Goal: Find specific page/section: Find specific page/section

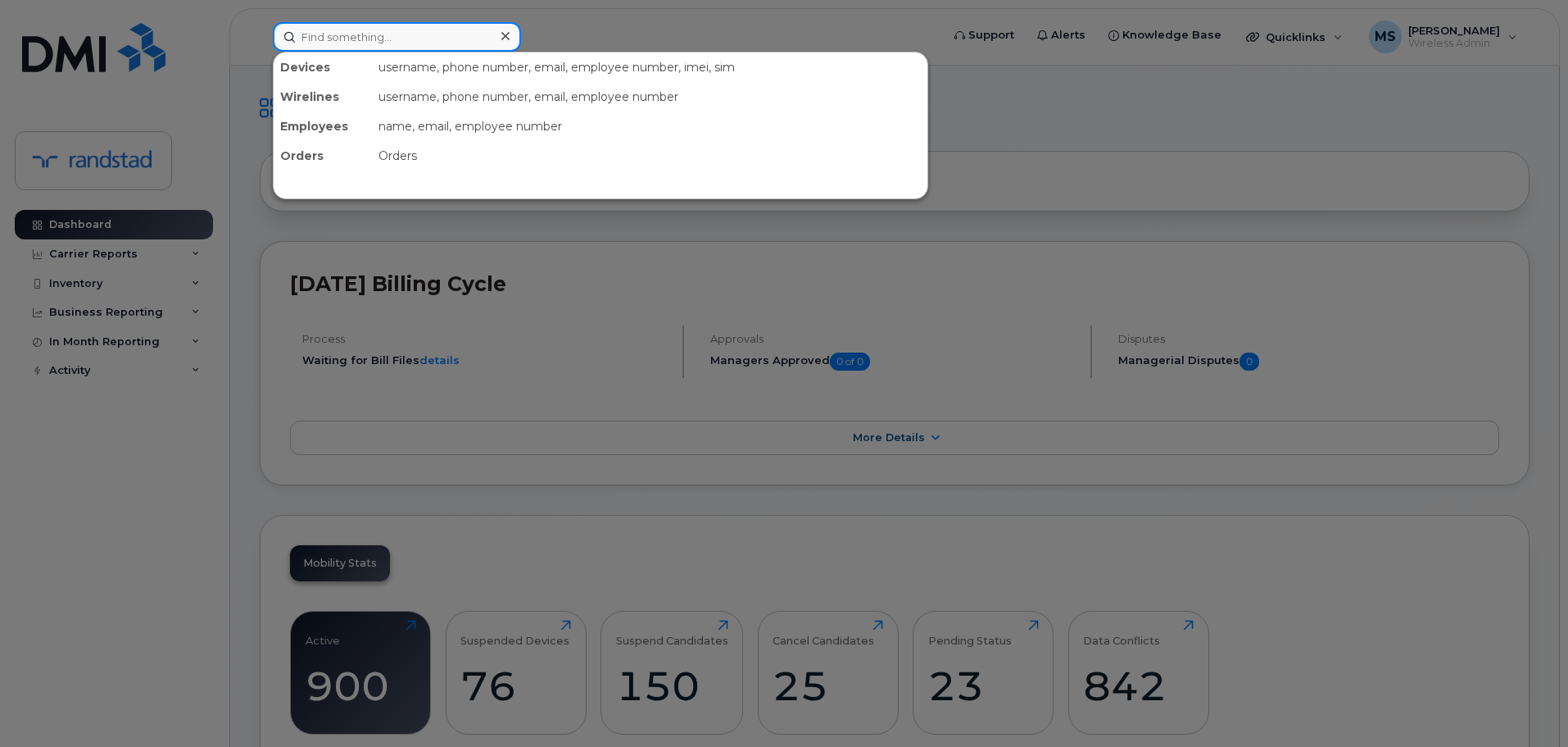
click at [517, 43] on input at bounding box center [397, 37] width 248 height 29
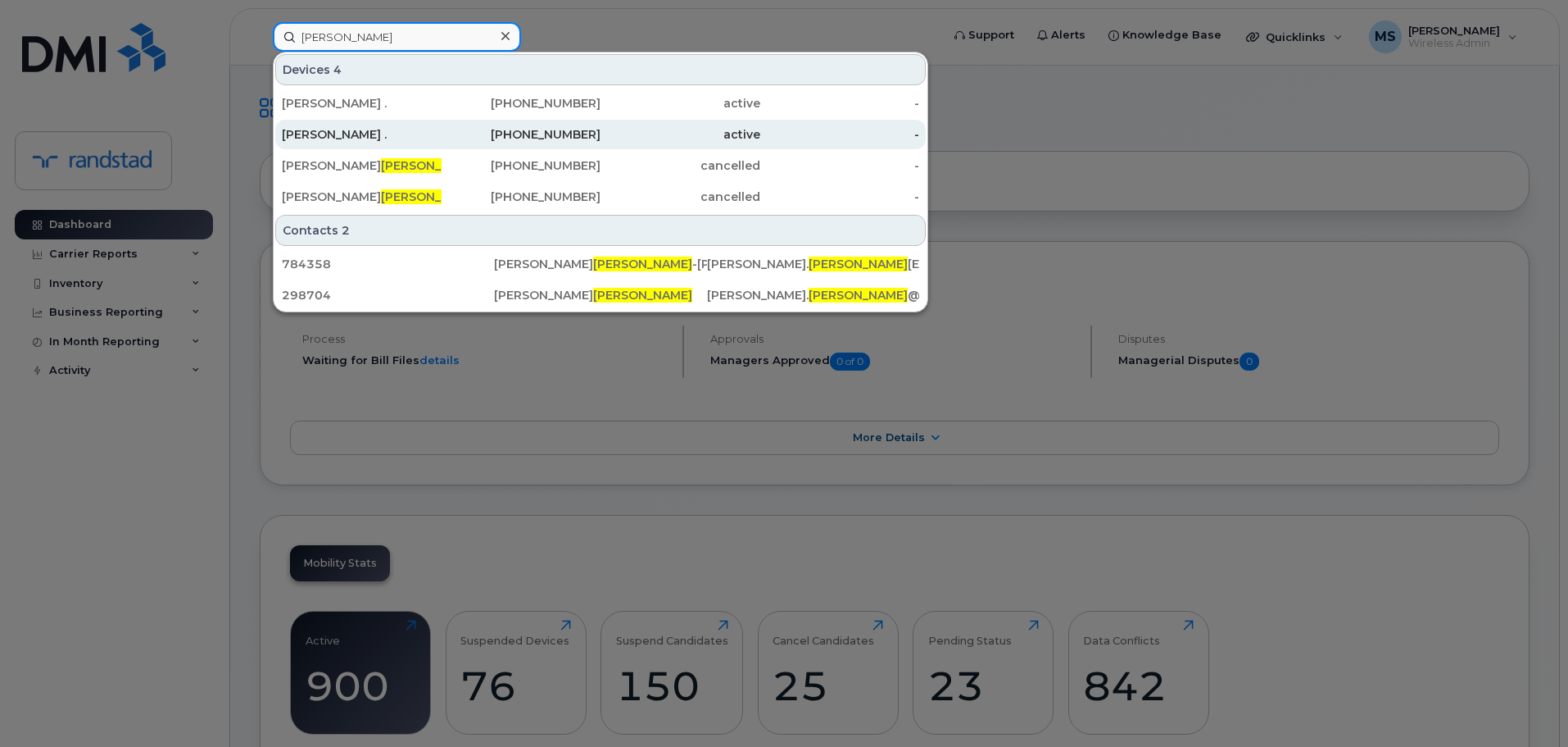
type input "ferguson"
click at [393, 141] on div "[PERSON_NAME] ." at bounding box center [361, 134] width 159 height 17
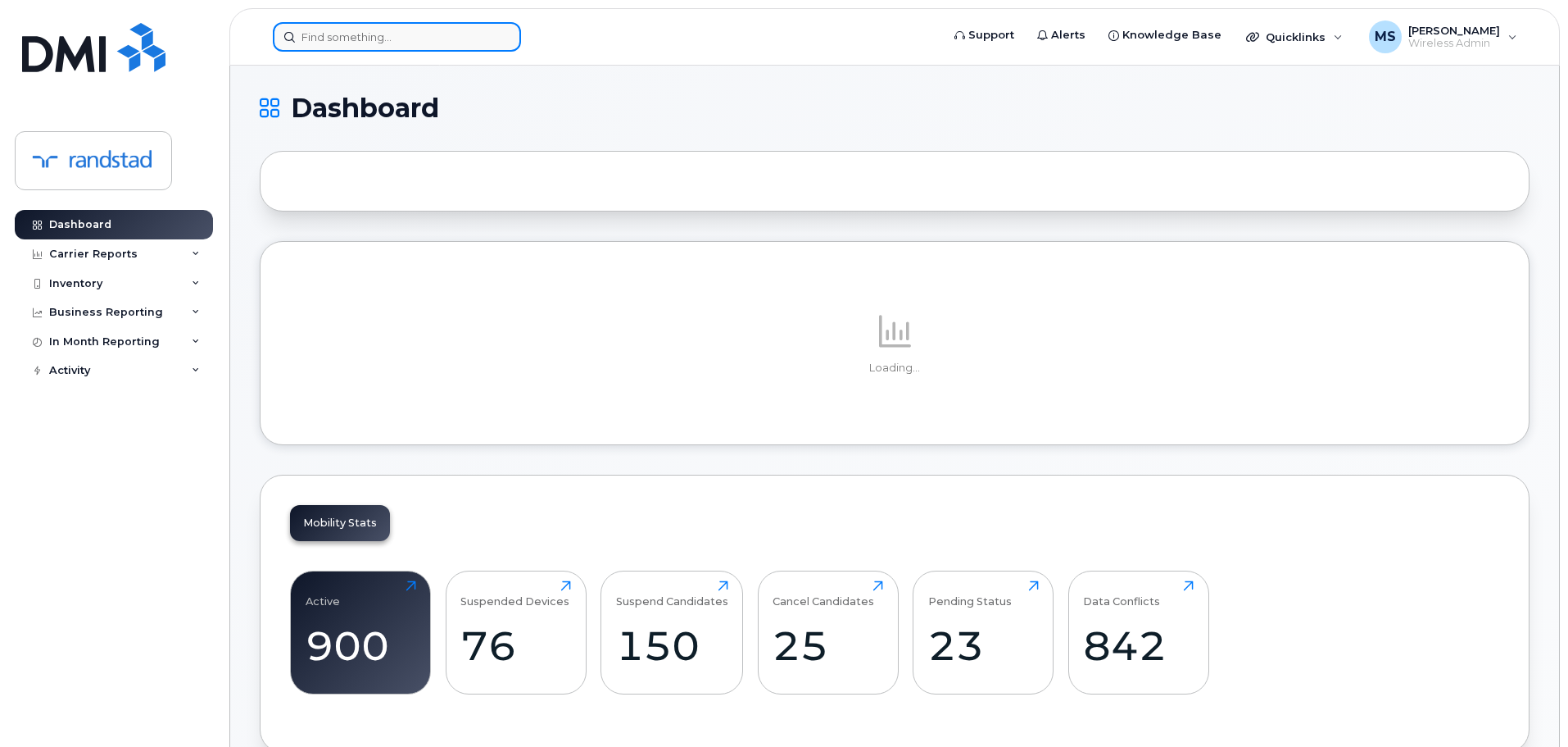
drag, startPoint x: 426, startPoint y: 30, endPoint x: 429, endPoint y: 45, distance: 15.3
click at [429, 39] on input at bounding box center [397, 37] width 248 height 29
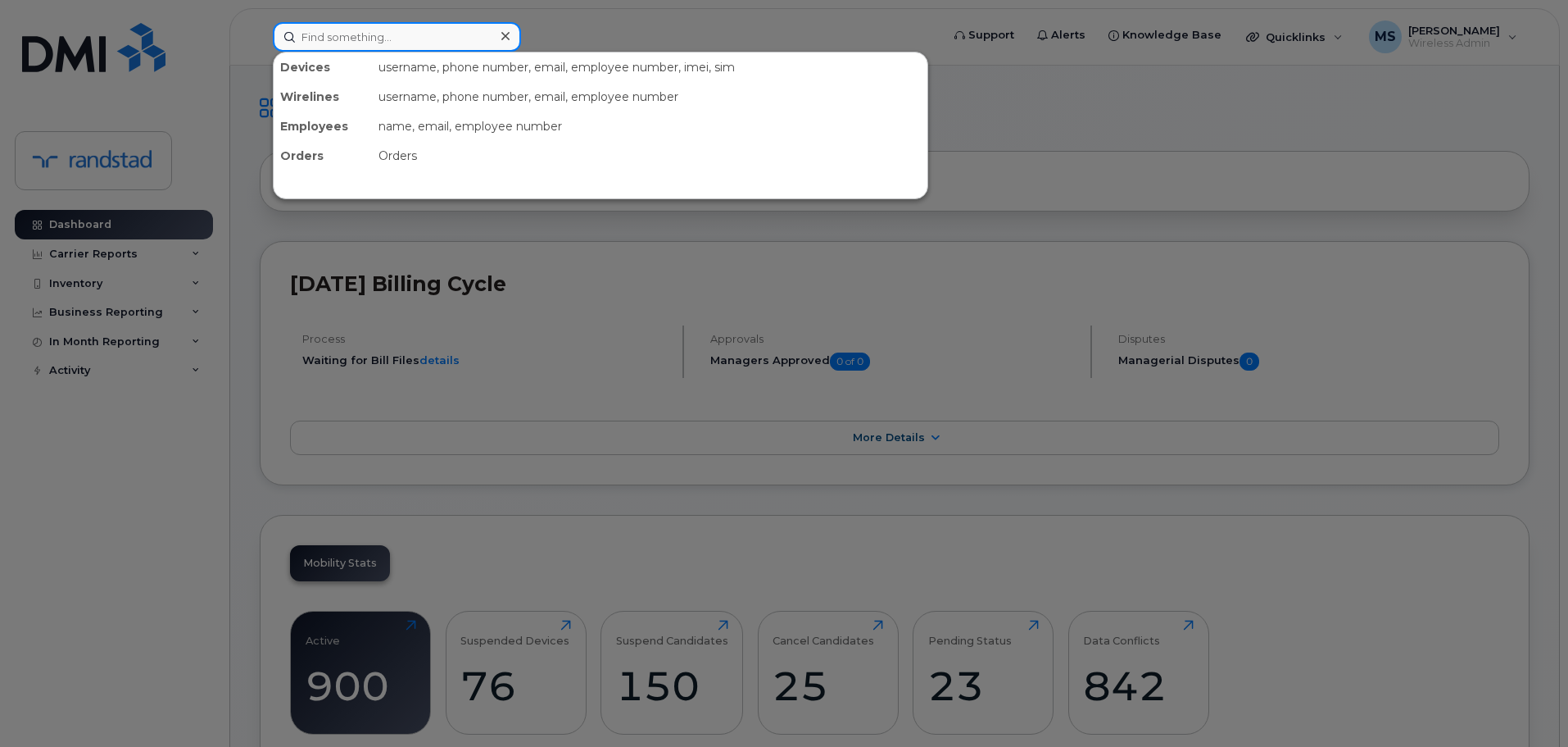
paste input "581-446-7515"
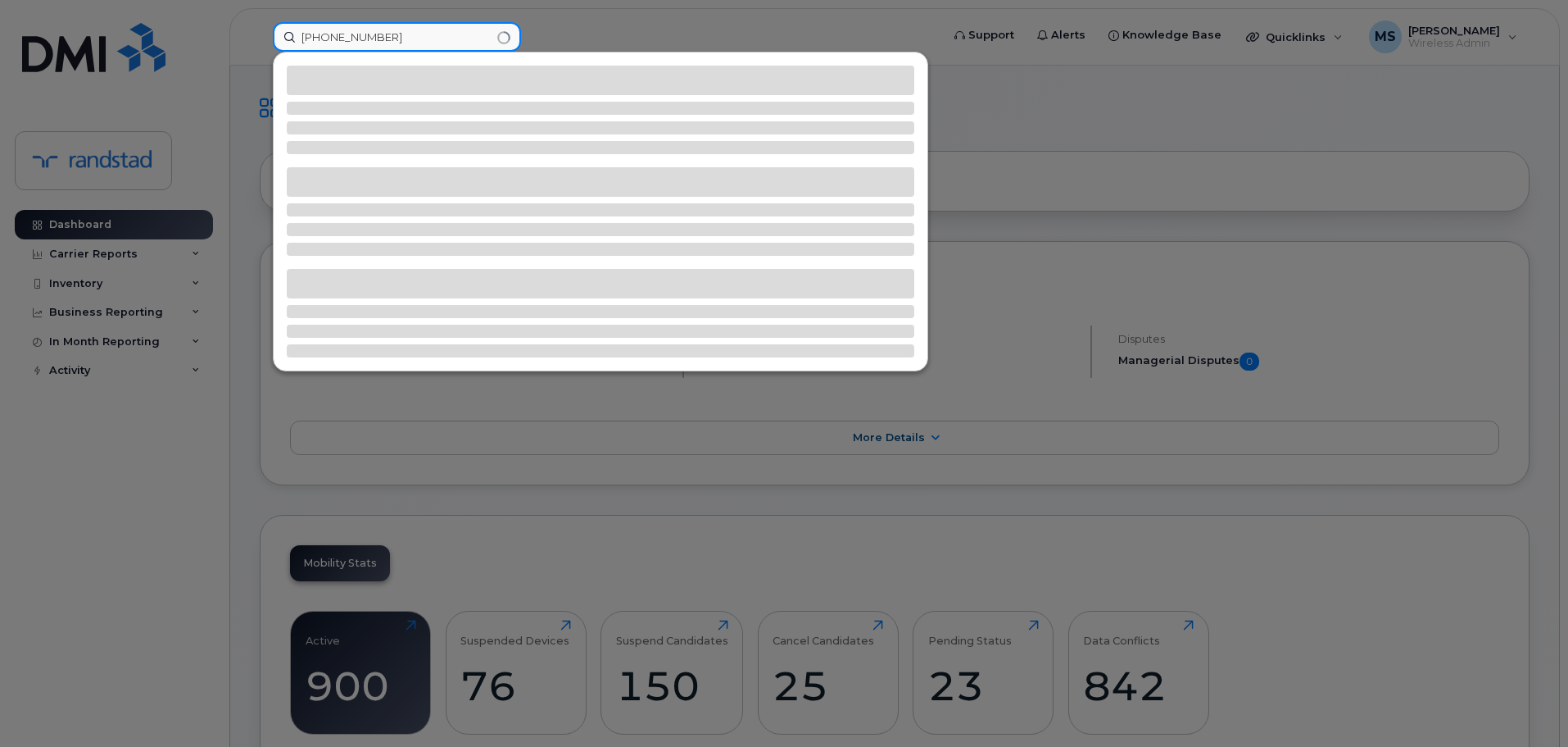
type input "581-446-7515"
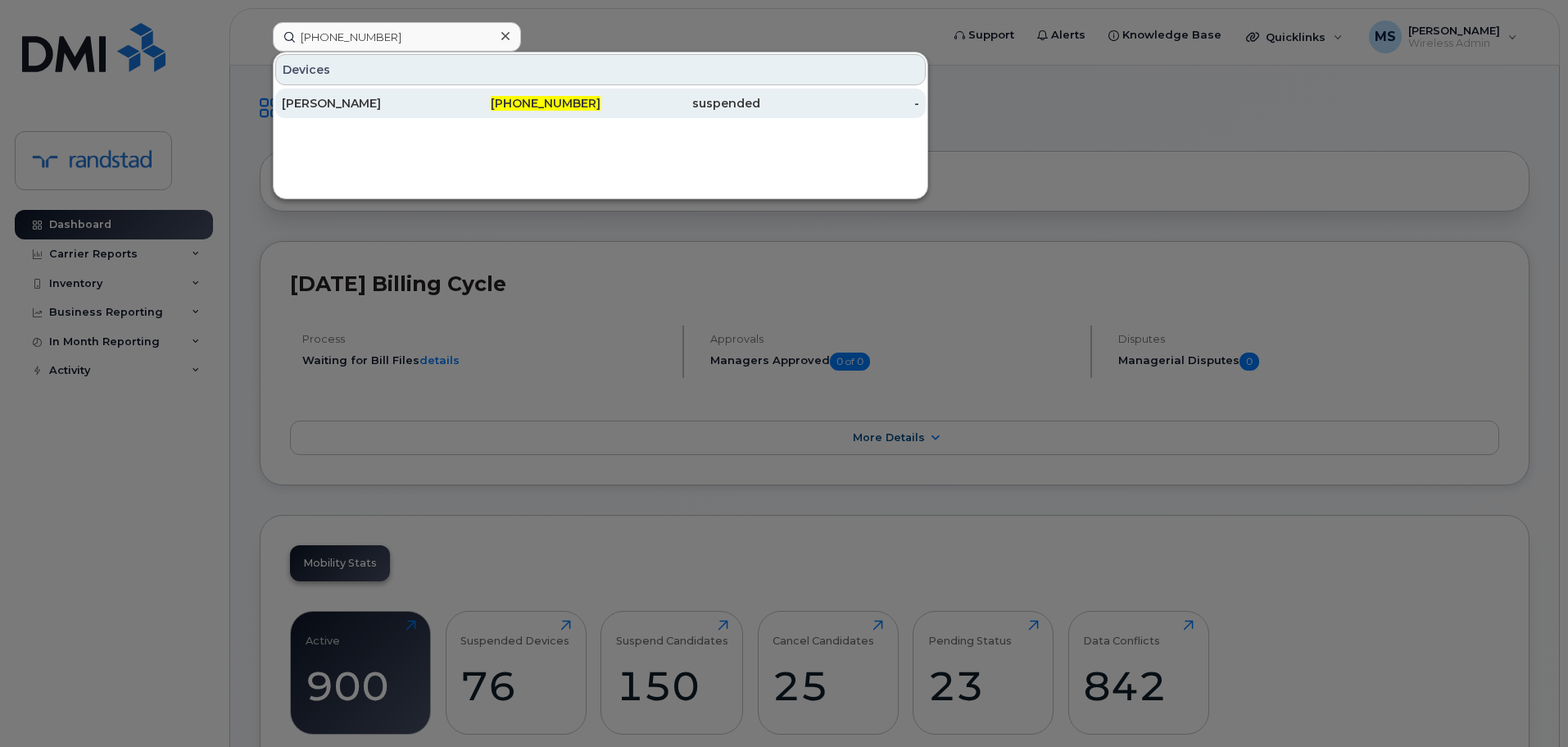
click at [415, 100] on div "Catherine Girard" at bounding box center [361, 103] width 159 height 17
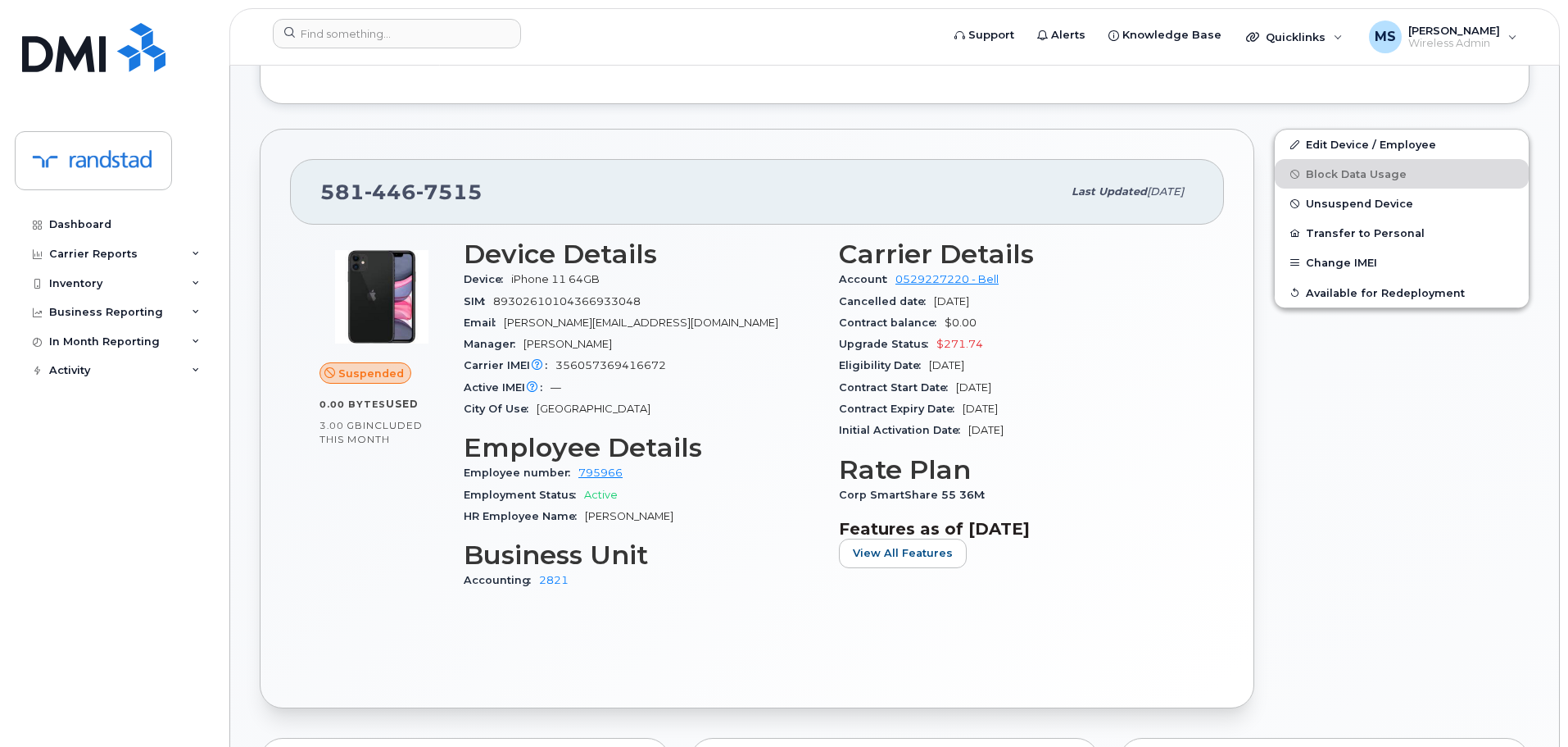
scroll to position [410, 0]
click at [1365, 261] on button "Change IMEI" at bounding box center [1402, 261] width 254 height 29
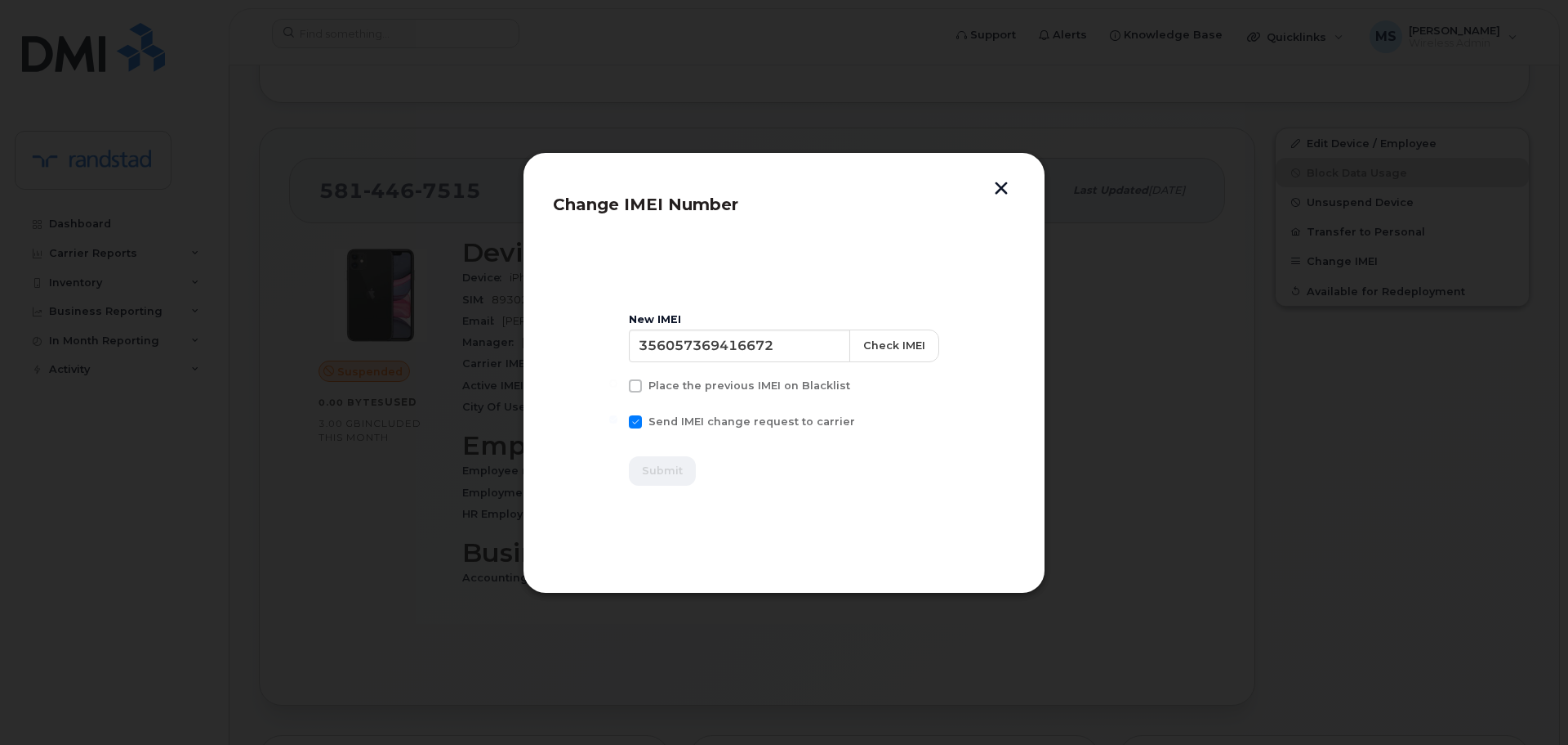
click at [1118, 265] on div at bounding box center [784, 372] width 1568 height 745
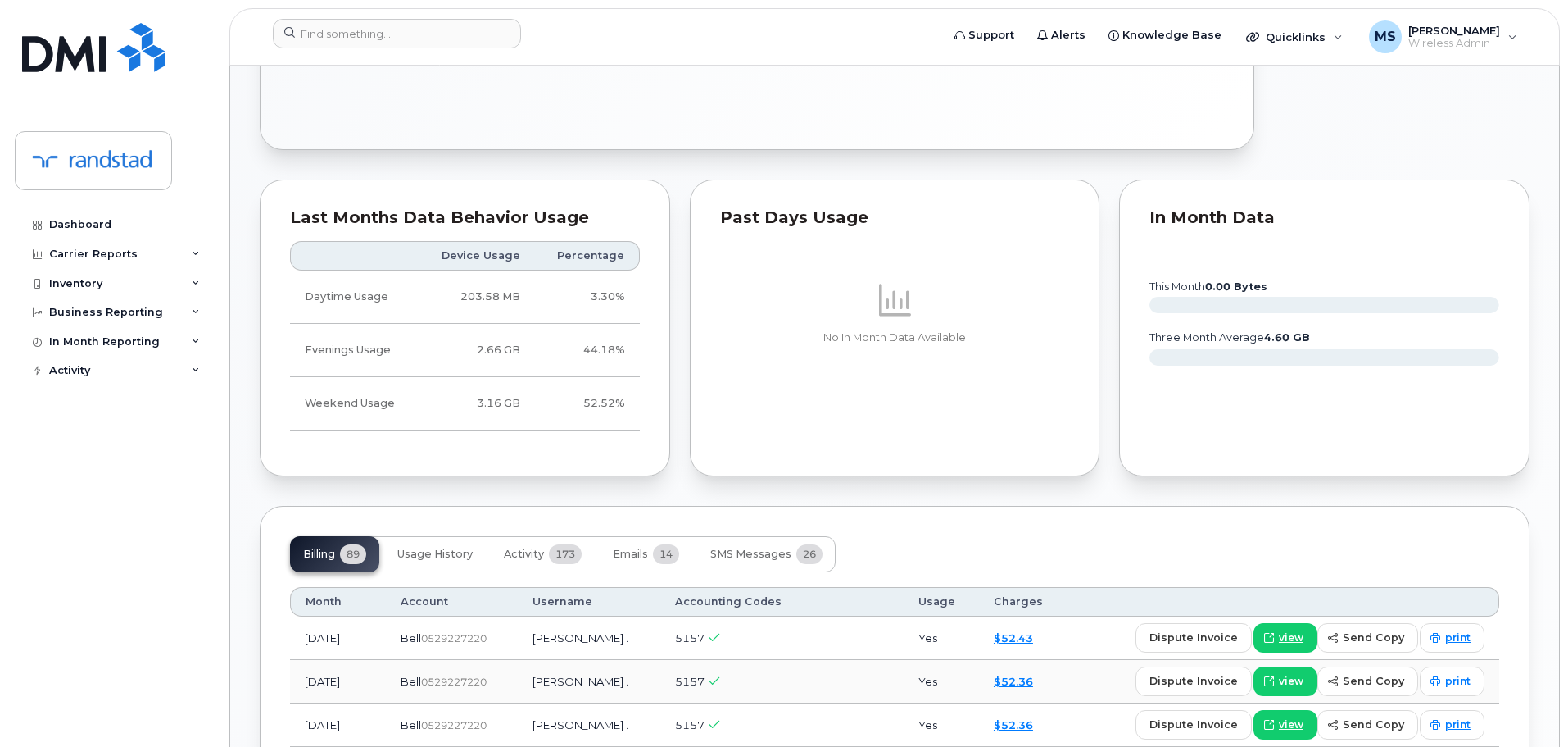
scroll to position [901, 0]
